Goal: Task Accomplishment & Management: Manage account settings

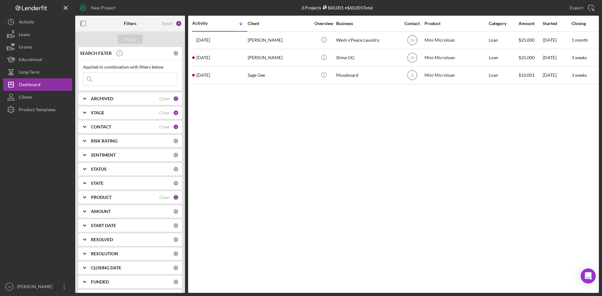
click at [101, 197] on b "PRODUCT" at bounding box center [101, 197] width 21 height 5
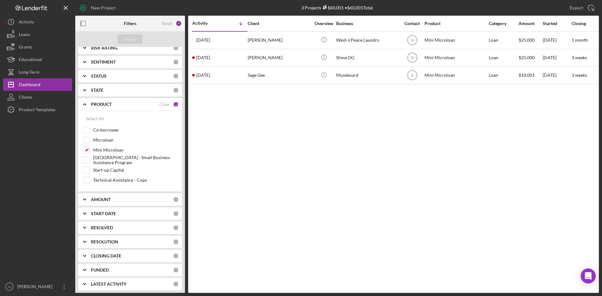
scroll to position [95, 0]
click at [113, 156] on label "Monterey Park - Small Business Assistance Program" at bounding box center [135, 158] width 84 height 6
click at [90, 156] on input "Monterey Park - Small Business Assistance Program" at bounding box center [86, 158] width 6 height 6
checkbox input "true"
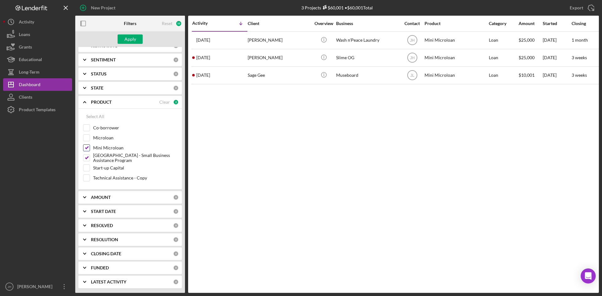
click at [109, 147] on label "Mini Microloan" at bounding box center [135, 148] width 84 height 6
click at [90, 147] on input "Mini Microloan" at bounding box center [86, 148] width 6 height 6
checkbox input "false"
click at [133, 40] on div "Apply" at bounding box center [130, 38] width 12 height 9
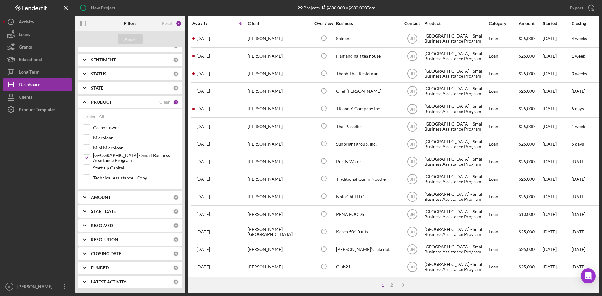
scroll to position [13, 0]
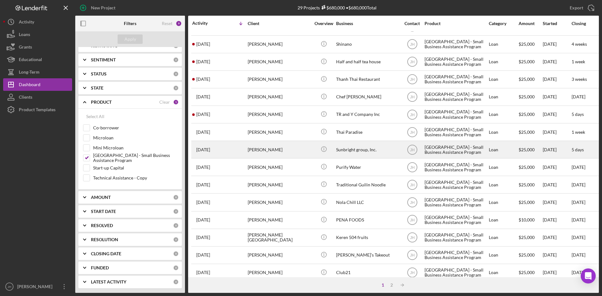
click at [369, 152] on div "Sunbright group, Inc." at bounding box center [367, 149] width 63 height 17
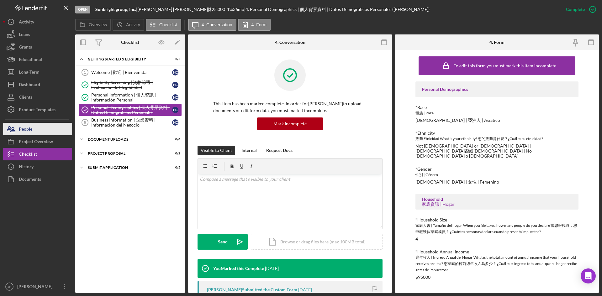
click at [48, 126] on button "People" at bounding box center [37, 129] width 69 height 13
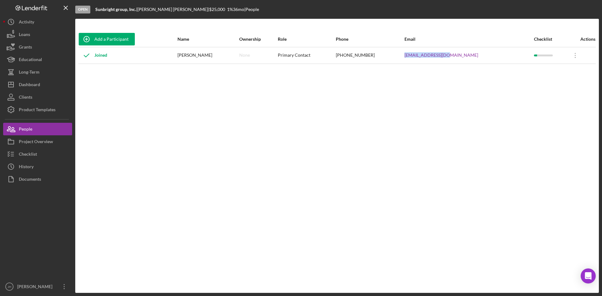
drag, startPoint x: 484, startPoint y: 54, endPoint x: 425, endPoint y: 58, distance: 59.7
click at [425, 58] on div "b2bomber@gmail.com" at bounding box center [468, 56] width 129 height 16
copy link "b2bomber@gmail.com"
click at [36, 150] on div "Checklist" at bounding box center [28, 155] width 18 height 14
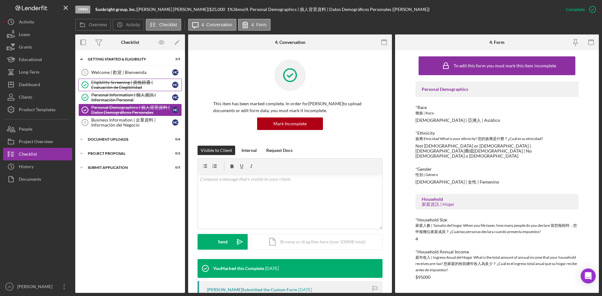
click at [129, 84] on div "Eligibility Screening | 資格篩選 | Evaluación de Elegibilidad" at bounding box center [131, 85] width 81 height 10
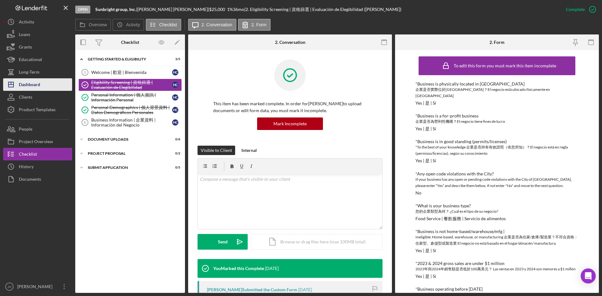
click at [45, 84] on button "Icon/Dashboard Dashboard" at bounding box center [37, 84] width 69 height 13
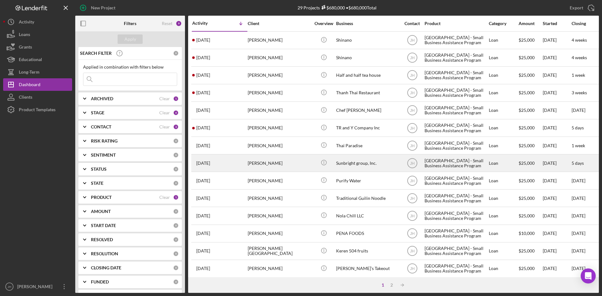
click at [363, 166] on div "Sunbright group, Inc." at bounding box center [367, 163] width 63 height 17
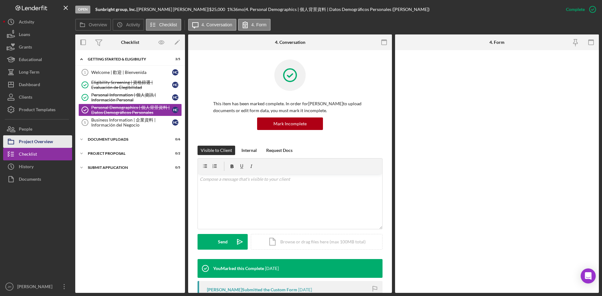
click at [24, 136] on div "Project Overview" at bounding box center [36, 142] width 34 height 14
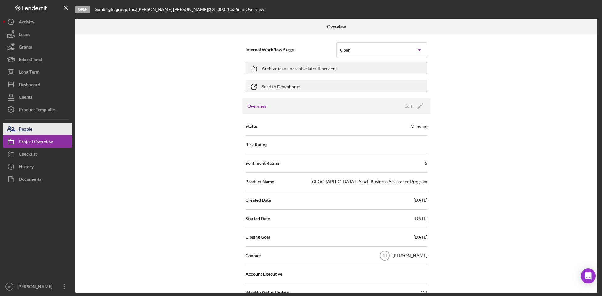
click at [27, 131] on div "People" at bounding box center [25, 130] width 13 height 14
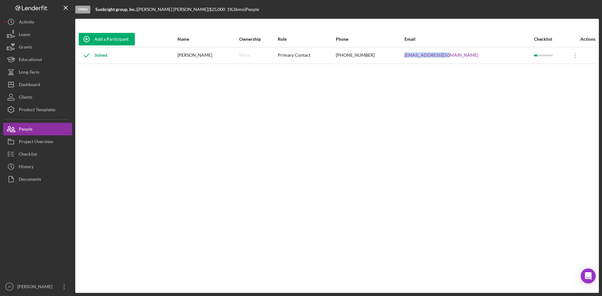
drag, startPoint x: 470, startPoint y: 55, endPoint x: 410, endPoint y: 55, distance: 60.5
click at [410, 55] on tr "Joined Hui Chen None Primary Contact (626) 679-2893 b2bomber@gmail.com Icon/Ove…" at bounding box center [336, 55] width 517 height 17
copy tr "b2bomber@gmail.com"
click at [49, 137] on div "Project Overview" at bounding box center [36, 142] width 34 height 14
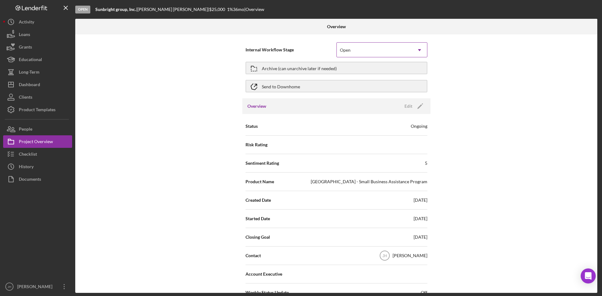
click at [341, 49] on div "Open" at bounding box center [345, 50] width 11 height 5
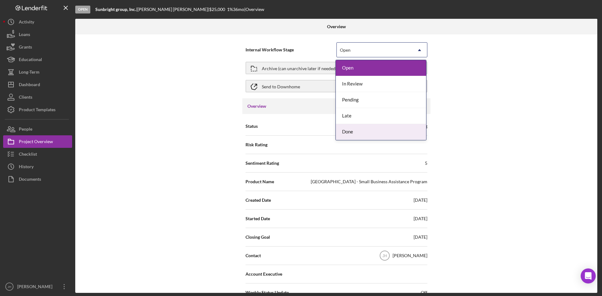
click at [363, 133] on div "Done" at bounding box center [381, 132] width 90 height 16
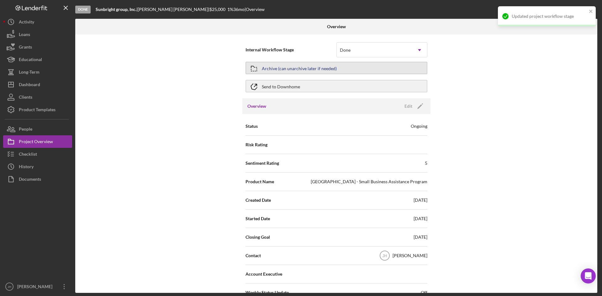
click at [322, 68] on div "Archive (can unarchive later if needed)" at bounding box center [299, 67] width 75 height 11
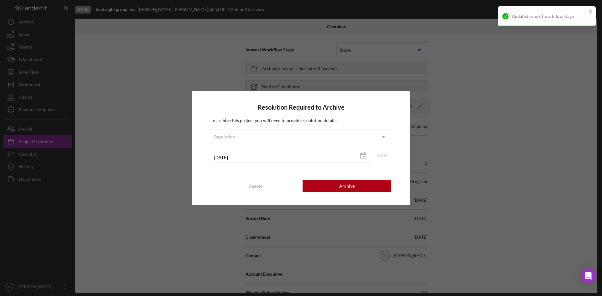
click at [310, 133] on div "Resolution" at bounding box center [293, 137] width 165 height 14
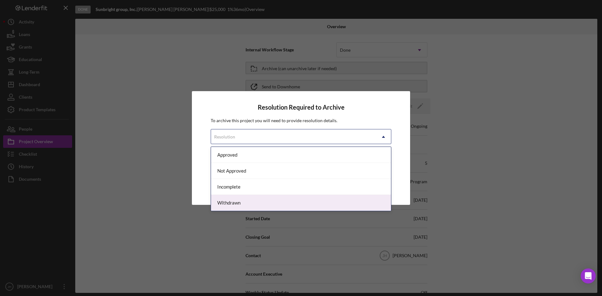
click at [273, 205] on div "Withdrawn" at bounding box center [301, 203] width 180 height 16
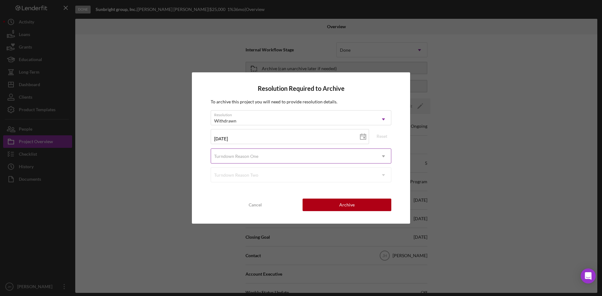
click at [240, 157] on div "Turndown Reason One" at bounding box center [236, 156] width 44 height 5
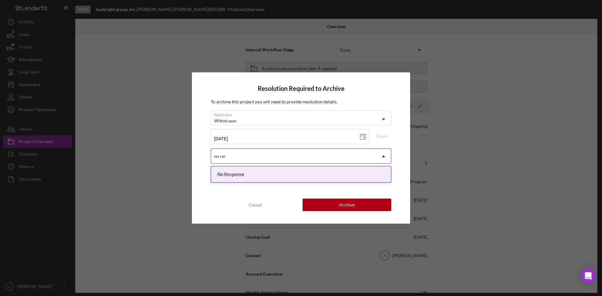
type input "no resp"
click at [274, 175] on div "No Response" at bounding box center [301, 174] width 180 height 16
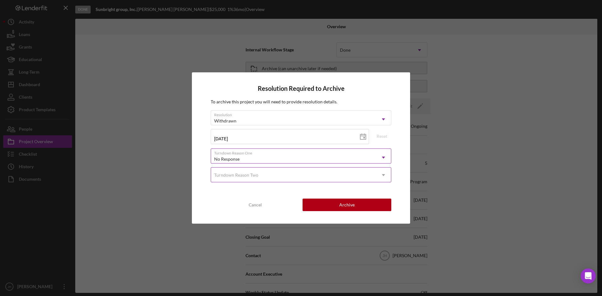
click at [272, 179] on div "Turndown Reason Two" at bounding box center [293, 175] width 165 height 14
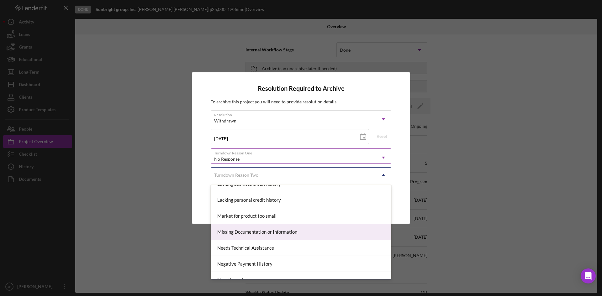
scroll to position [376, 0]
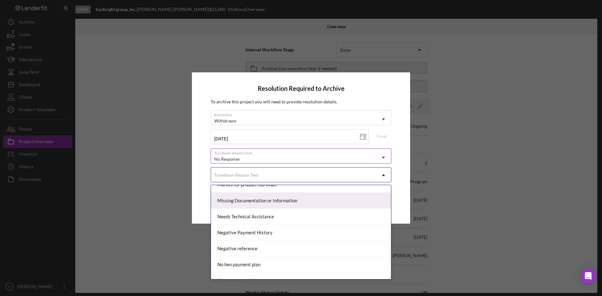
click at [285, 206] on div "Missing Documentation or Information" at bounding box center [301, 201] width 180 height 16
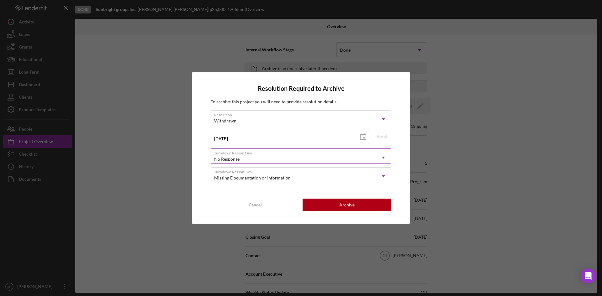
drag, startPoint x: 279, startPoint y: 193, endPoint x: 284, endPoint y: 194, distance: 6.0
click at [279, 193] on div "Resolution Required to Archive To archive this project you will need to provide…" at bounding box center [301, 147] width 218 height 151
click at [326, 204] on button "Archive" at bounding box center [346, 205] width 89 height 13
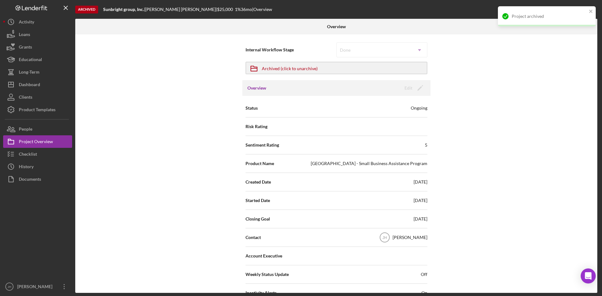
click at [168, 235] on div "Internal Workflow Stage Done Icon/Dropdown Arrow Icon/Archived Archived (click …" at bounding box center [336, 163] width 522 height 258
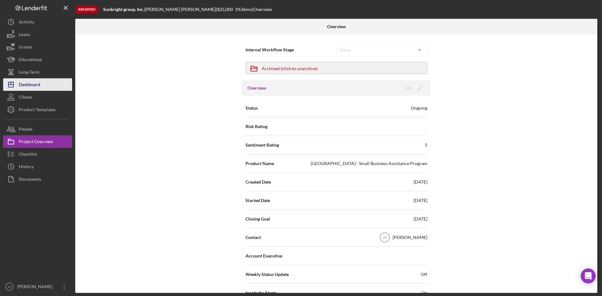
click at [46, 86] on button "Icon/Dashboard Dashboard" at bounding box center [37, 84] width 69 height 13
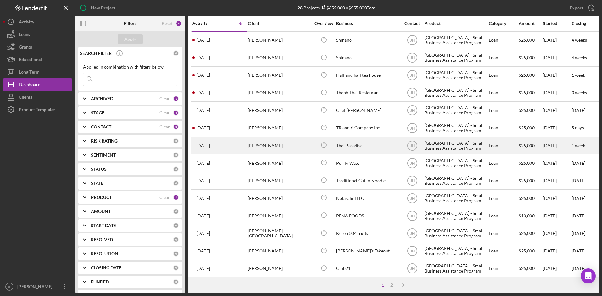
click at [357, 149] on div "Thai Paradise" at bounding box center [367, 145] width 63 height 17
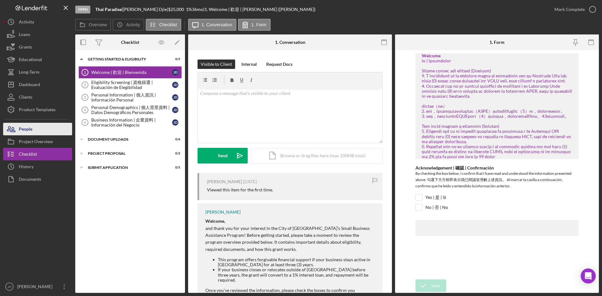
click at [44, 127] on button "People" at bounding box center [37, 129] width 69 height 13
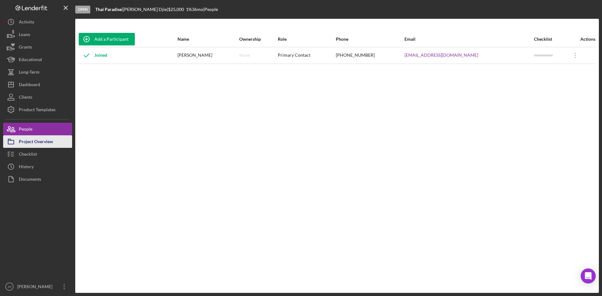
click at [43, 139] on div "Project Overview" at bounding box center [36, 142] width 34 height 14
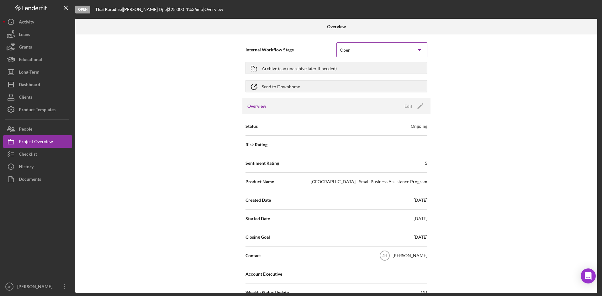
click at [369, 49] on div "Open" at bounding box center [373, 50] width 75 height 14
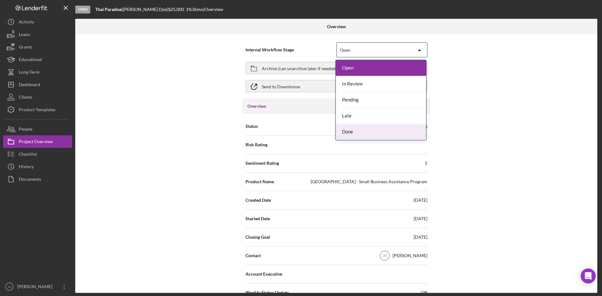
click at [364, 131] on div "Done" at bounding box center [381, 132] width 90 height 16
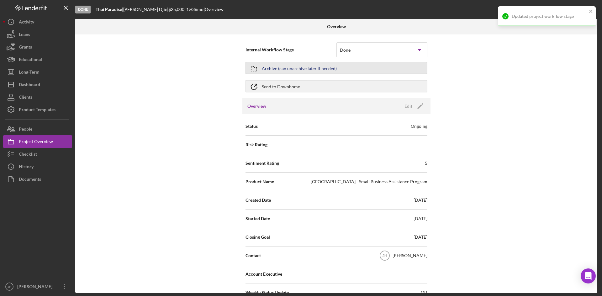
click at [320, 69] on div "Archive (can unarchive later if needed)" at bounding box center [299, 67] width 75 height 11
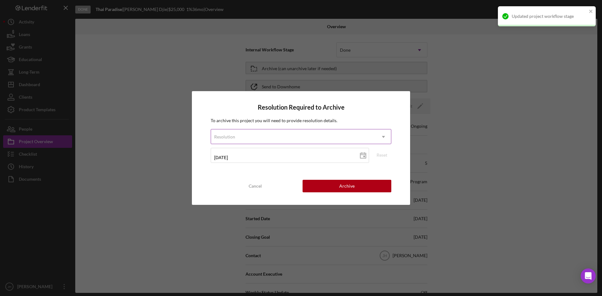
click at [295, 139] on div "Resolution" at bounding box center [293, 137] width 165 height 14
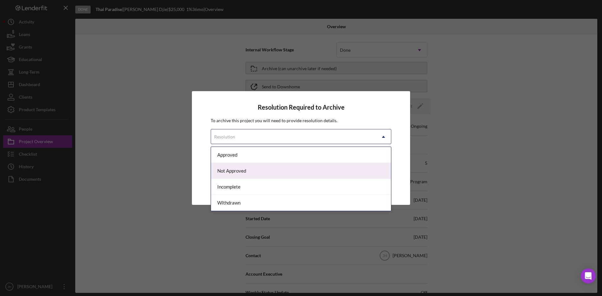
drag, startPoint x: 278, startPoint y: 201, endPoint x: 289, endPoint y: 173, distance: 30.1
click at [289, 173] on div "Approved Not Approved Incomplete Withdrawn" at bounding box center [301, 179] width 180 height 64
click at [289, 173] on div "Not Approved" at bounding box center [301, 171] width 180 height 16
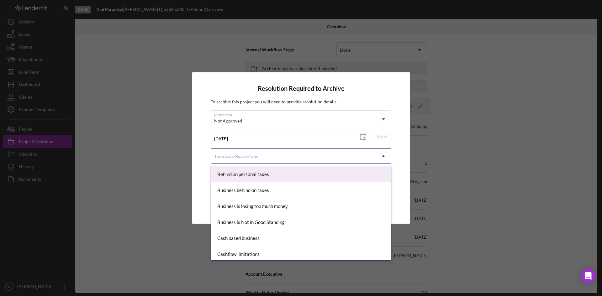
click at [287, 153] on div "Turndown Reason One" at bounding box center [293, 156] width 165 height 14
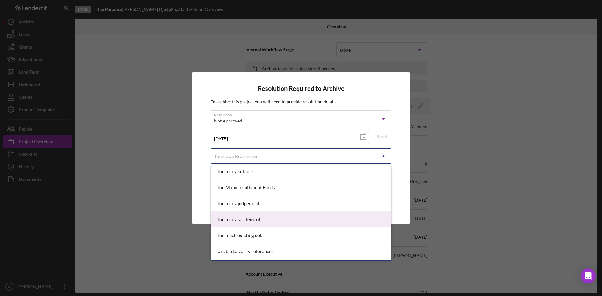
scroll to position [689, 0]
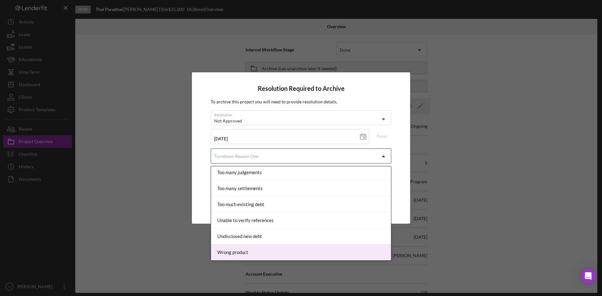
click at [303, 255] on div "Wrong product" at bounding box center [301, 252] width 180 height 16
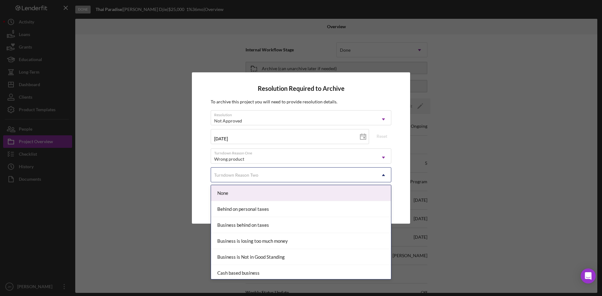
click at [270, 178] on div "Turndown Reason Two" at bounding box center [293, 175] width 165 height 14
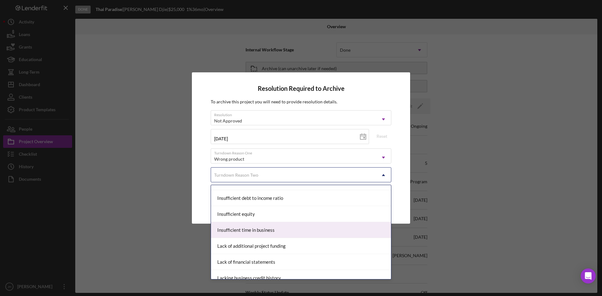
scroll to position [282, 0]
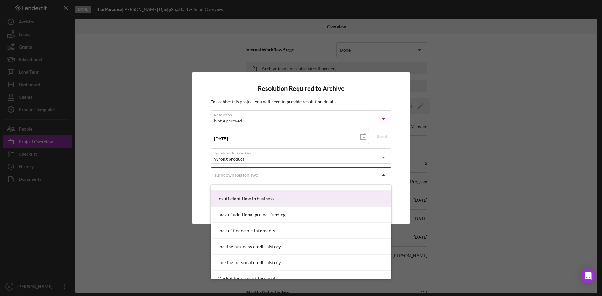
click at [398, 186] on div "Resolution Required to Archive To archive this project you will need to provide…" at bounding box center [301, 147] width 218 height 151
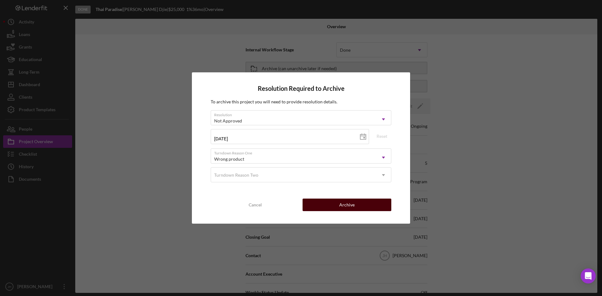
click at [368, 209] on button "Archive" at bounding box center [346, 205] width 89 height 13
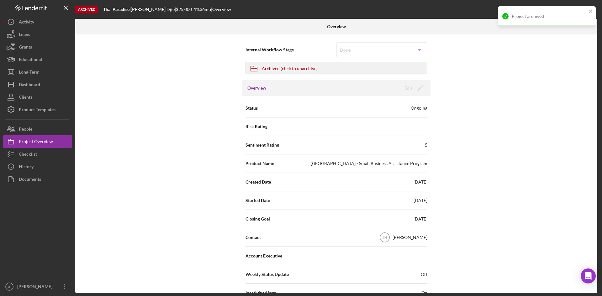
click at [174, 171] on div "Internal Workflow Stage Done Icon/Dropdown Arrow Icon/Archived Archived (click …" at bounding box center [336, 163] width 522 height 258
click at [44, 153] on button "Checklist" at bounding box center [37, 154] width 69 height 13
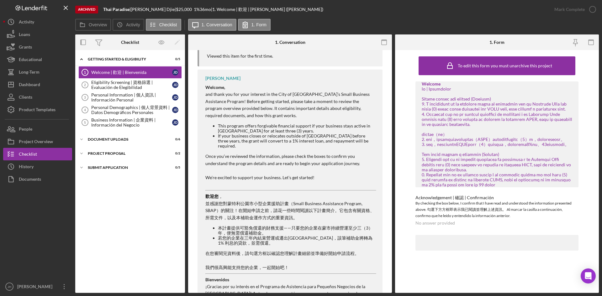
scroll to position [217, 0]
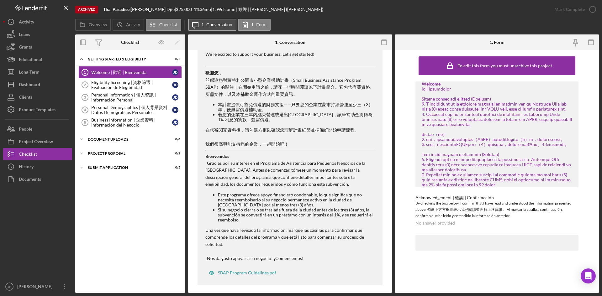
click at [214, 24] on label "1. Conversation" at bounding box center [216, 24] width 31 height 5
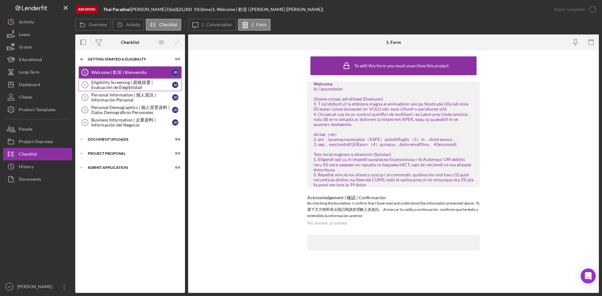
click at [135, 81] on div "Eligibility Screening | 資格篩選 | Evaluación de Elegibilidad" at bounding box center [131, 85] width 81 height 10
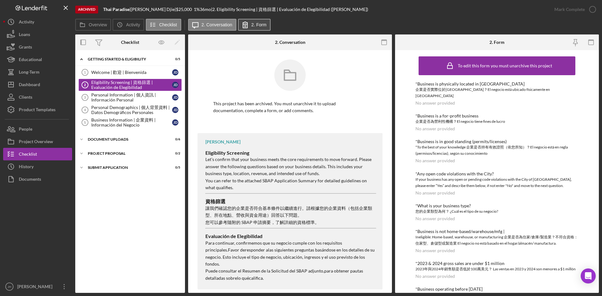
click at [244, 26] on icon at bounding box center [245, 25] width 16 height 16
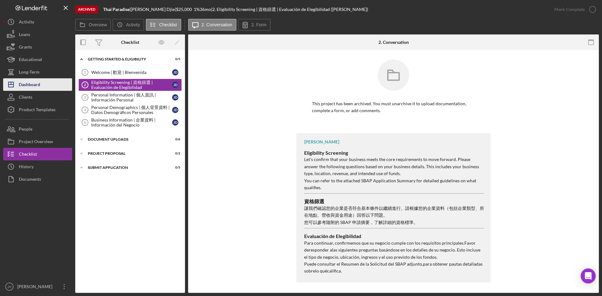
click at [33, 84] on div "Dashboard" at bounding box center [29, 85] width 21 height 14
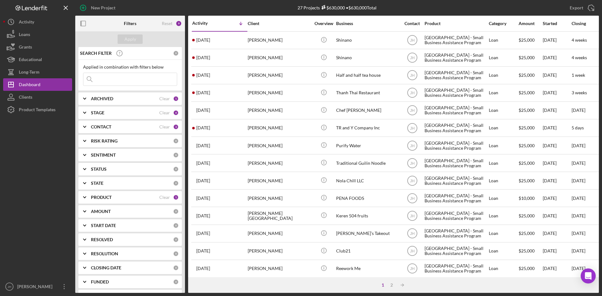
click at [115, 198] on div "PRODUCT" at bounding box center [125, 197] width 68 height 5
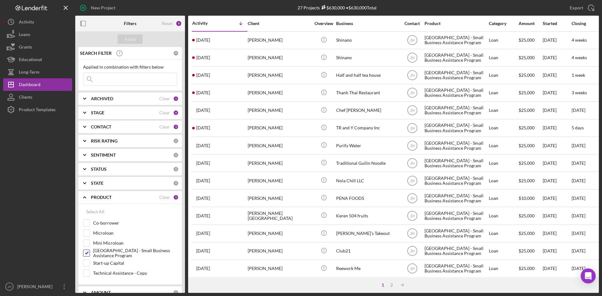
click at [117, 253] on label "Monterey Park - Small Business Assistance Program" at bounding box center [135, 253] width 84 height 6
click at [90, 253] on input "Monterey Park - Small Business Assistance Program" at bounding box center [86, 253] width 6 height 6
checkbox input "false"
click at [113, 259] on div "Monterey Park - Small Business Assistance Program" at bounding box center [130, 255] width 94 height 10
click at [113, 263] on label "Start-up Capital" at bounding box center [135, 263] width 84 height 6
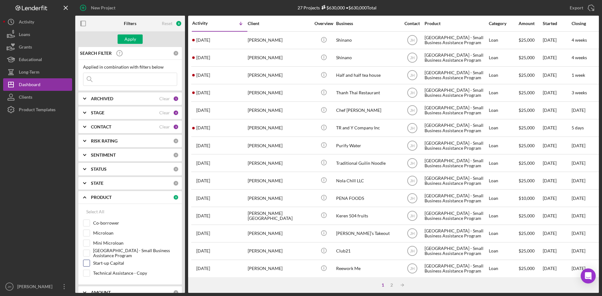
click at [90, 263] on input "Start-up Capital" at bounding box center [86, 263] width 6 height 6
checkbox input "true"
click at [129, 41] on div "Apply" at bounding box center [130, 38] width 12 height 9
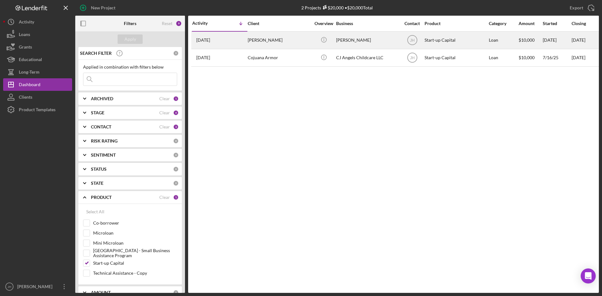
click at [245, 41] on div "2 months ago Bofu Chen" at bounding box center [219, 40] width 55 height 17
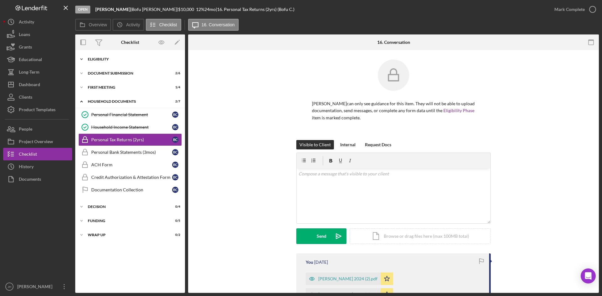
click at [111, 58] on div "Eligibility" at bounding box center [132, 59] width 89 height 4
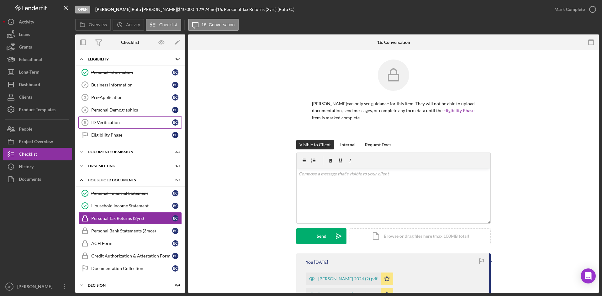
click at [114, 124] on div "ID Verification" at bounding box center [131, 122] width 81 height 5
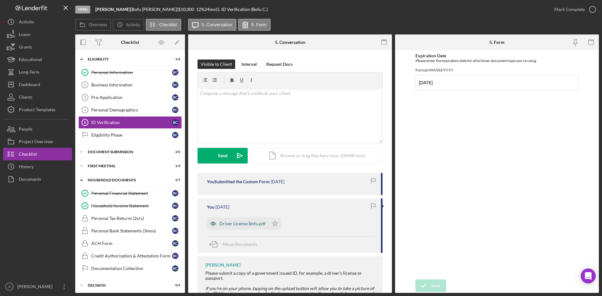
click at [258, 223] on div "Driver License Bofu.pdf" at bounding box center [242, 223] width 46 height 5
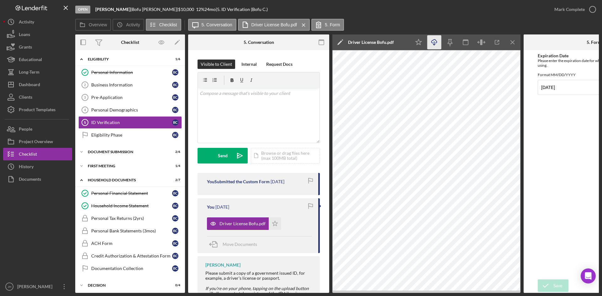
click at [431, 44] on icon "Icon/Download" at bounding box center [434, 42] width 14 height 14
click at [123, 152] on div "Document Submission" at bounding box center [132, 152] width 89 height 4
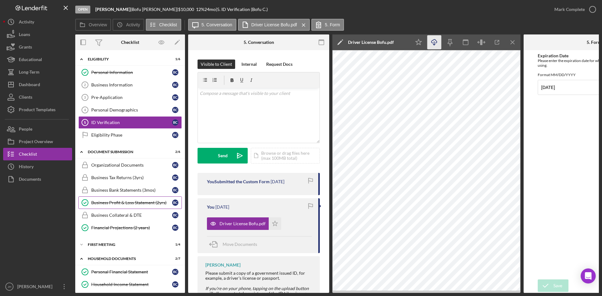
click at [131, 204] on div "Business Profit & Loss Statement (2yrs)" at bounding box center [131, 202] width 81 height 5
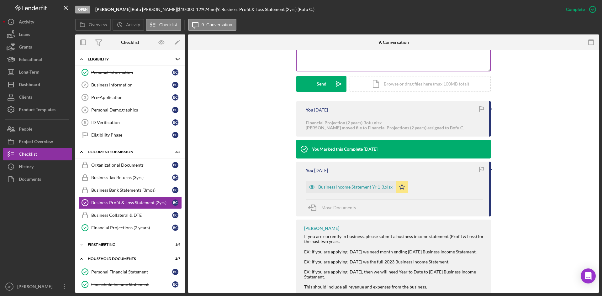
scroll to position [188, 0]
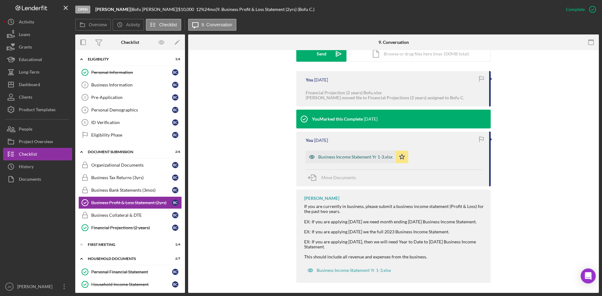
click at [348, 155] on div "Business Income Statement Yr 1-3.xlsx" at bounding box center [355, 156] width 74 height 5
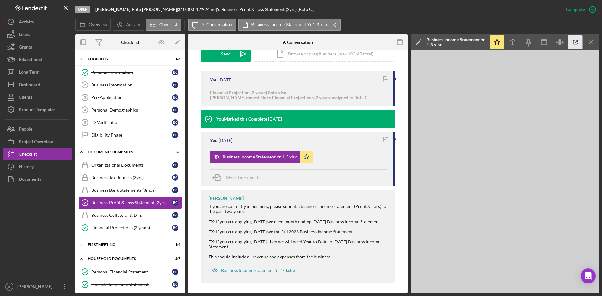
click at [572, 45] on icon "button" at bounding box center [575, 42] width 14 height 14
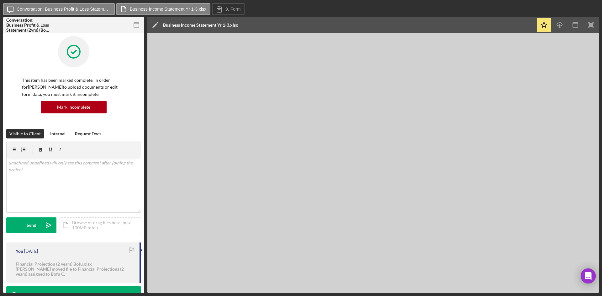
click at [124, 70] on div "This item has been marked complete. In order for [PERSON_NAME] to upload docume…" at bounding box center [73, 82] width 135 height 93
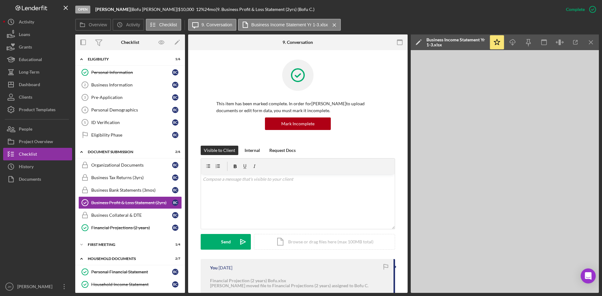
scroll to position [188, 0]
